Goal: Task Accomplishment & Management: Manage account settings

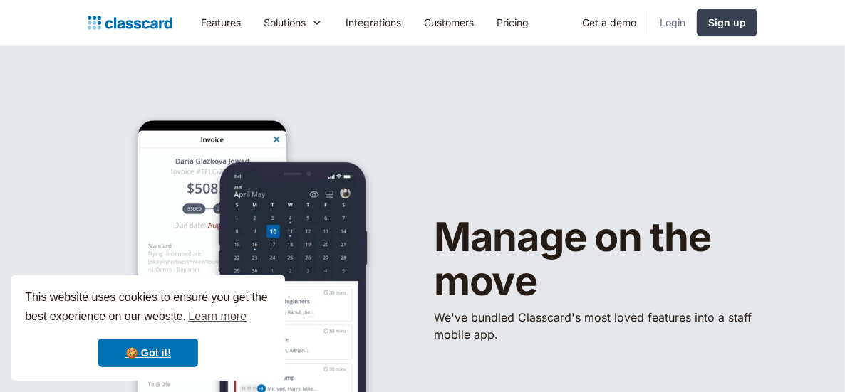
click at [674, 25] on link "Login" at bounding box center [672, 22] width 48 height 32
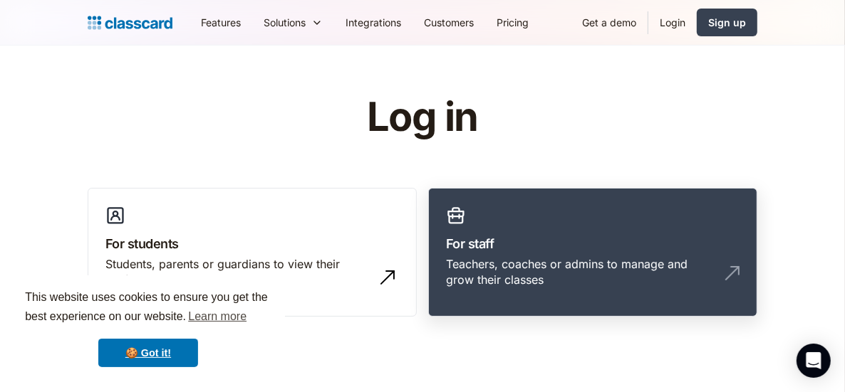
click at [512, 256] on div "Teachers, coaches or admins to manage and grow their classes" at bounding box center [578, 272] width 265 height 32
